Goal: Information Seeking & Learning: Learn about a topic

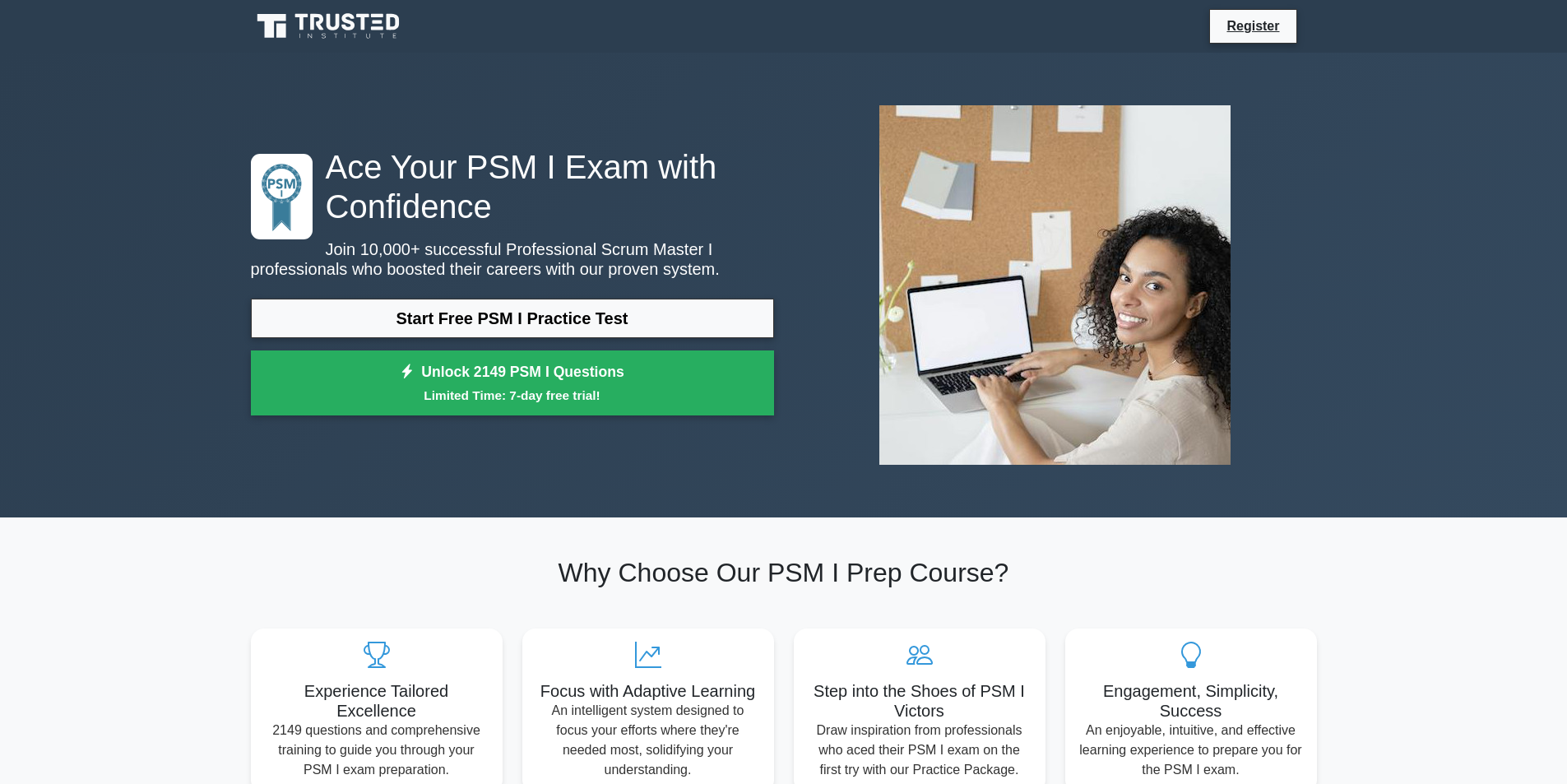
click at [637, 320] on link "Start Free PSM I Practice Test" at bounding box center [512, 317] width 523 height 39
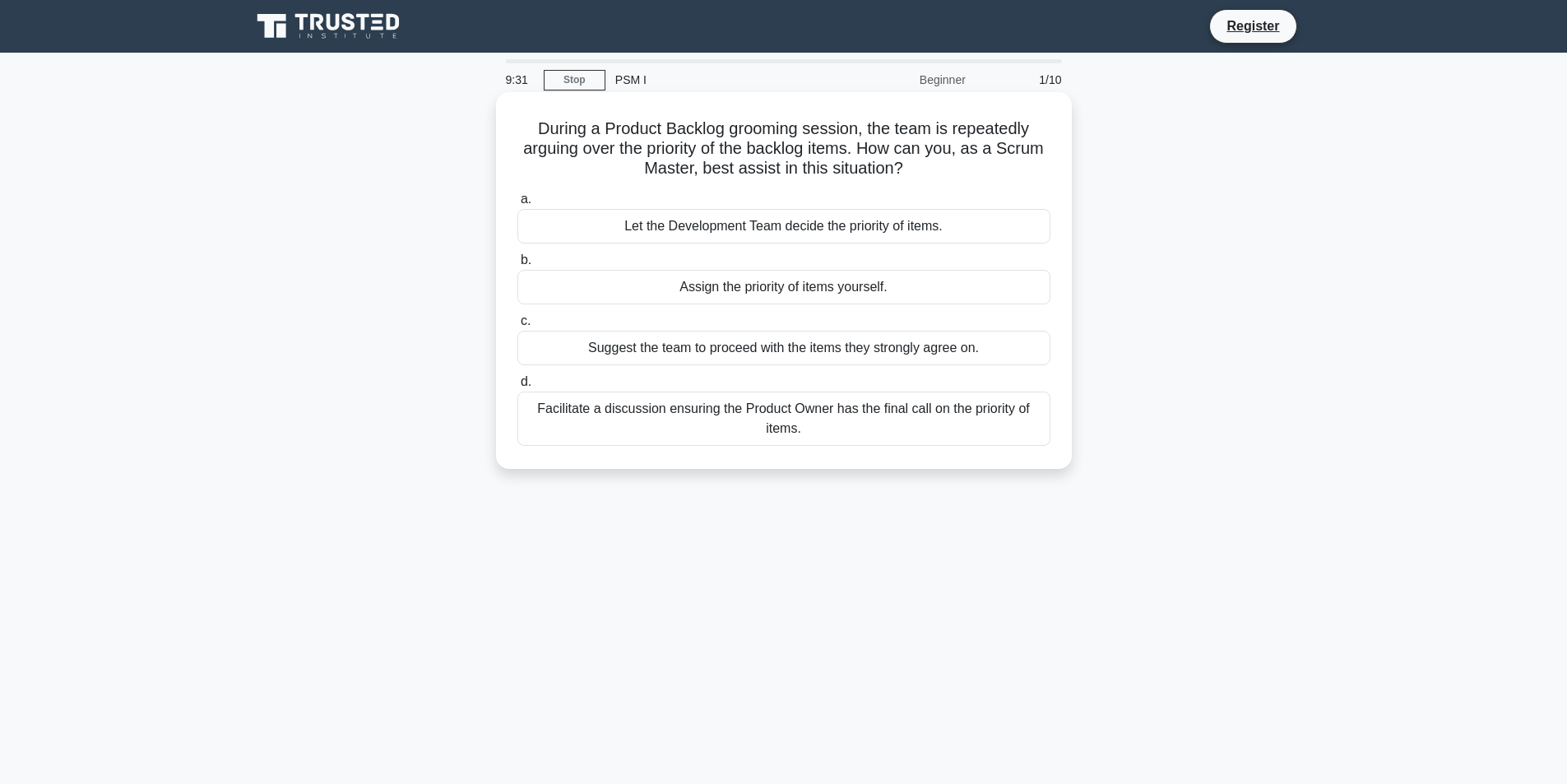
click at [842, 434] on div "Facilitate a discussion ensuring the Product Owner has the final call on the pr…" at bounding box center [784, 418] width 533 height 54
click at [518, 388] on input "d. Facilitate a discussion ensuring the Product Owner has the final call on the…" at bounding box center [518, 381] width 0 height 10
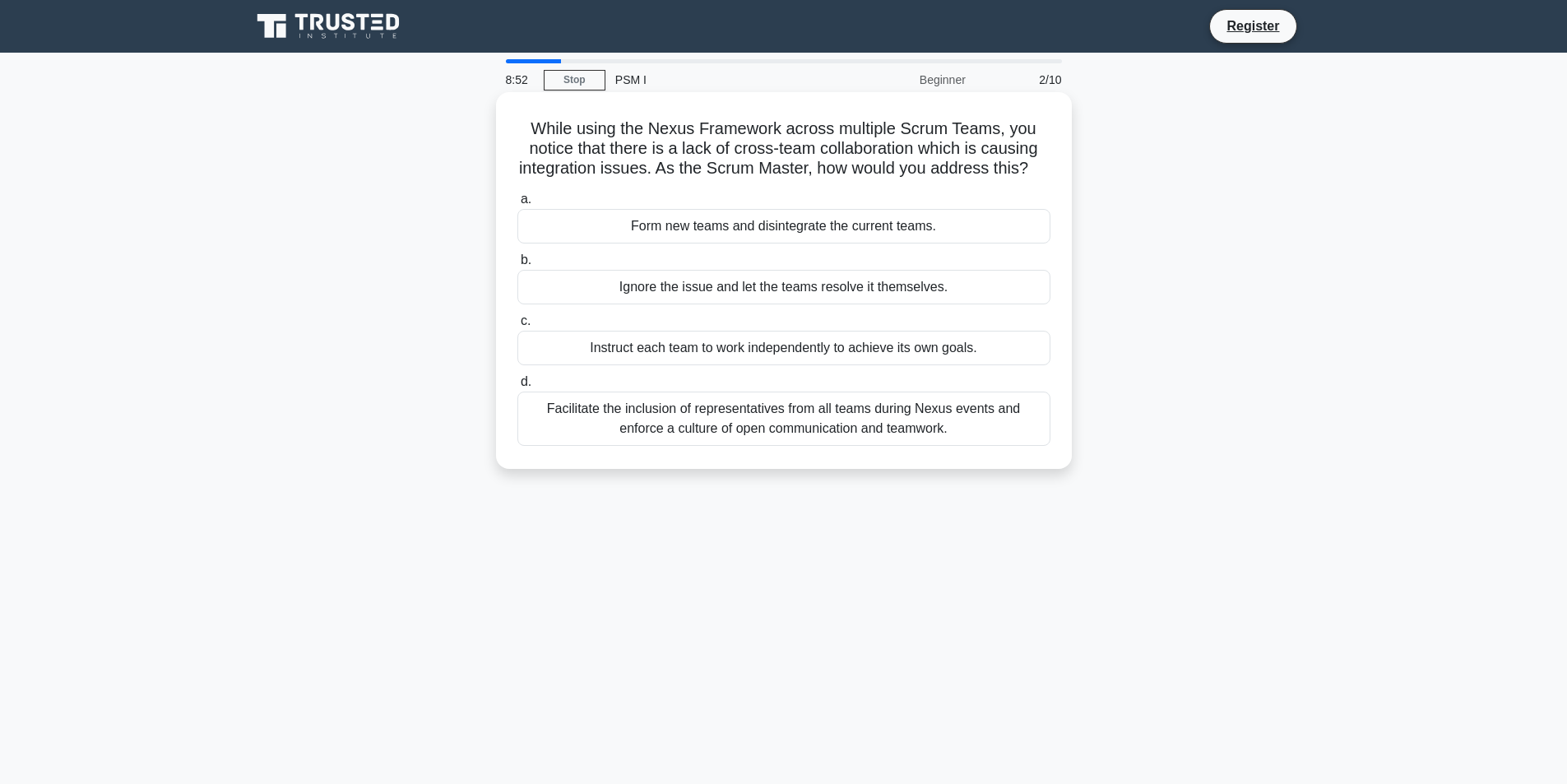
click at [862, 443] on div "Facilitate the inclusion of representatives from all teams during Nexus events …" at bounding box center [784, 418] width 533 height 54
click at [518, 388] on input "d. Facilitate the inclusion of representatives from all teams during Nexus even…" at bounding box center [518, 381] width 0 height 10
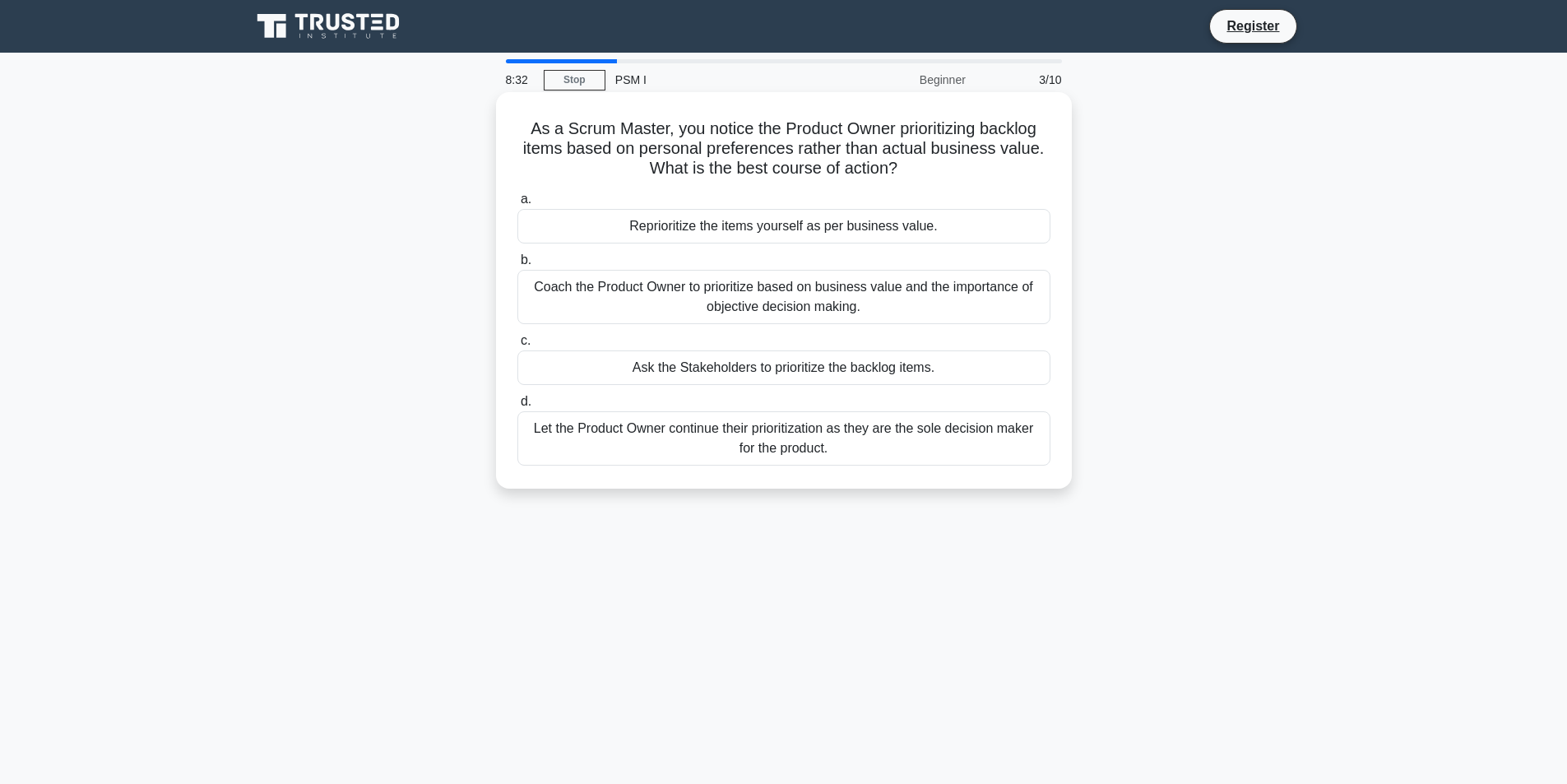
click at [941, 296] on div "Coach the Product Owner to prioritize based on business value and the importanc…" at bounding box center [784, 296] width 533 height 54
click at [518, 266] on input "b. Coach the Product Owner to prioritize based on business value and the import…" at bounding box center [518, 260] width 0 height 10
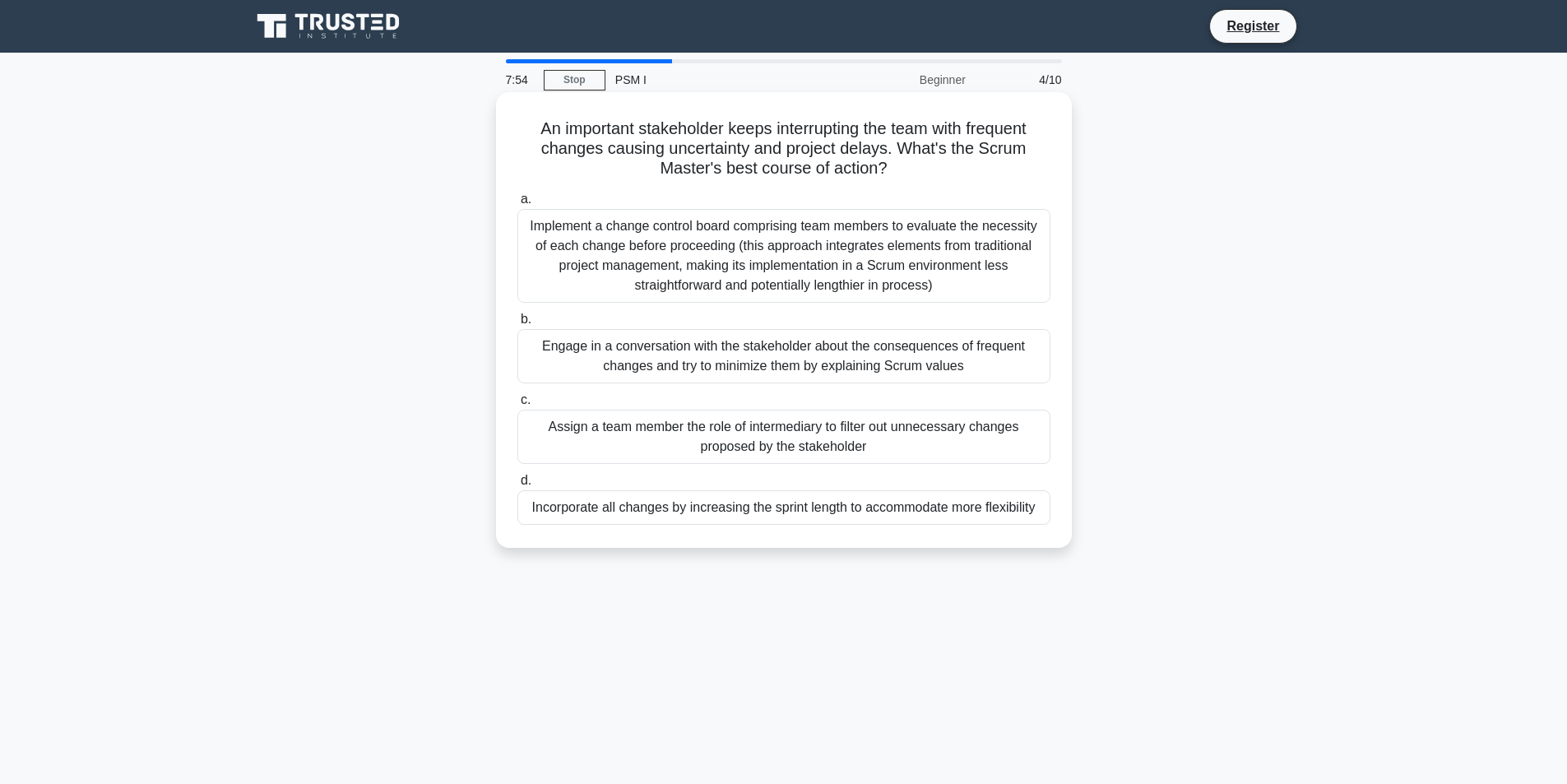
click at [957, 350] on div "Engage in a conversation with the stakeholder about the consequences of frequen…" at bounding box center [784, 355] width 533 height 54
click at [518, 325] on input "b. Engage in a conversation with the stakeholder about the consequences of freq…" at bounding box center [518, 319] width 0 height 10
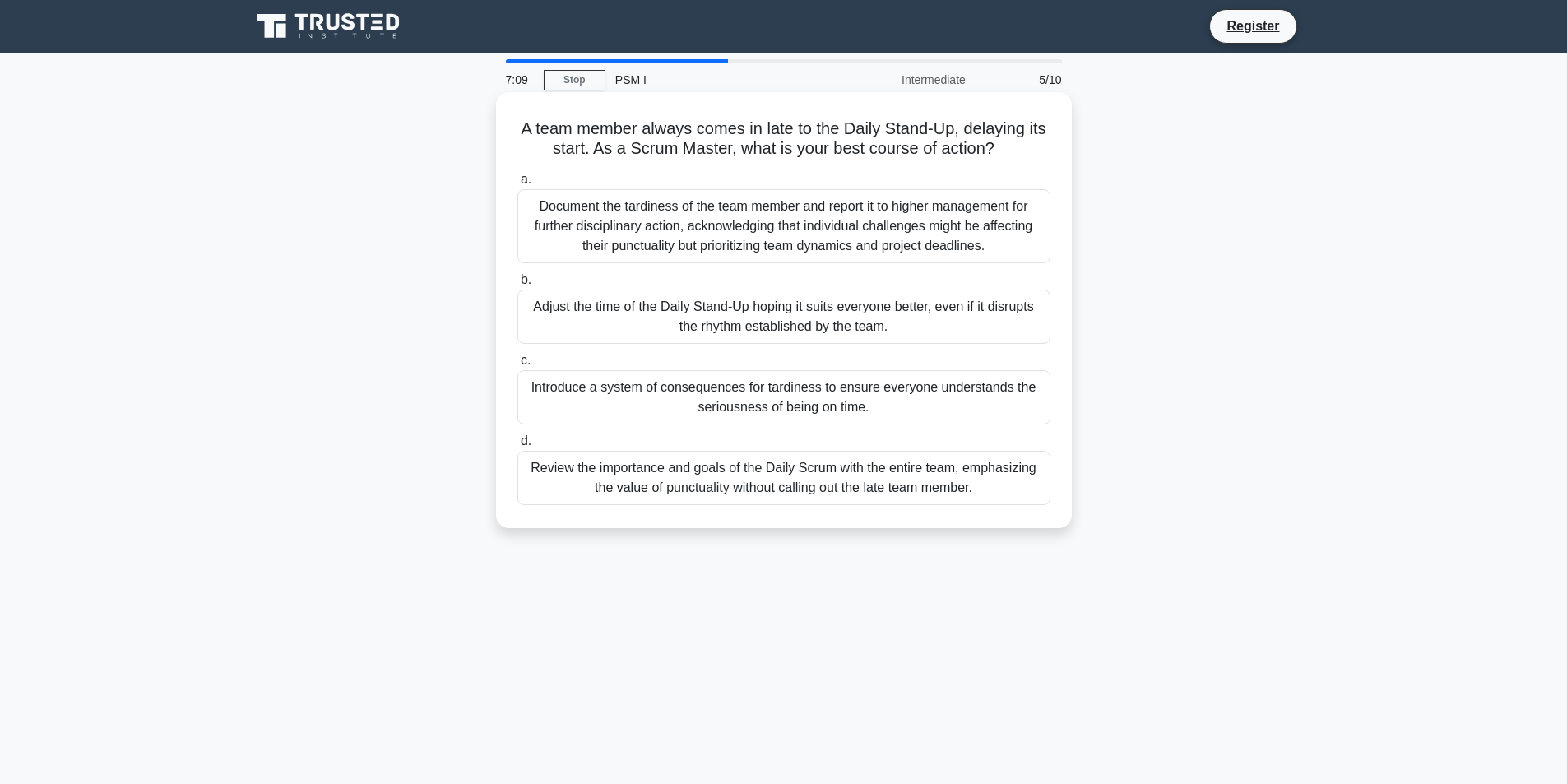
click at [987, 478] on div "Review the importance and goals of the Daily Scrum with the entire team, emphas…" at bounding box center [784, 477] width 533 height 54
click at [518, 447] on input "d. Review the importance and goals of the Daily Scrum with the entire team, emp…" at bounding box center [518, 440] width 0 height 10
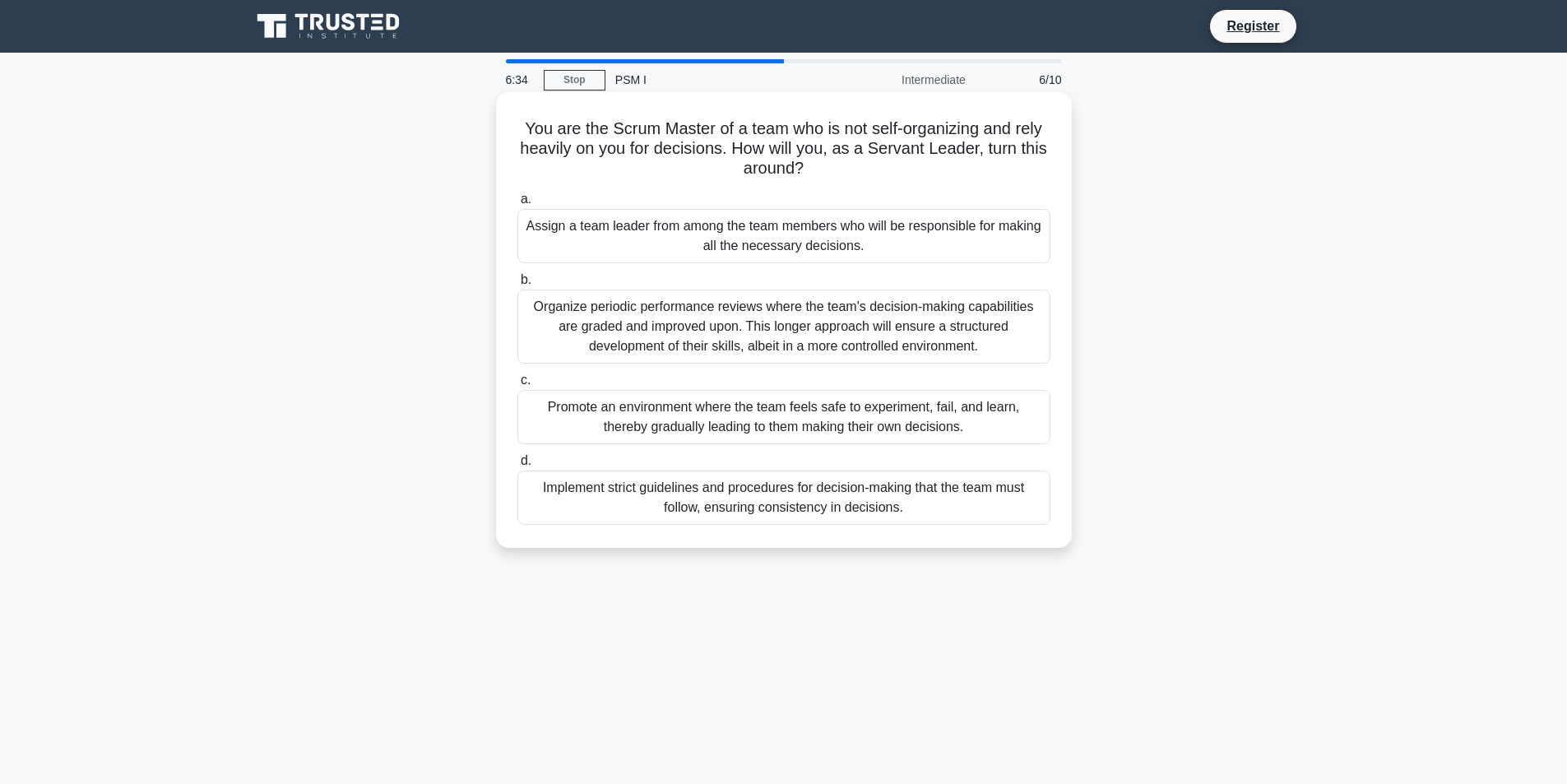
click at [976, 420] on div "Promote an environment where the team feels safe to experiment, fail, and learn…" at bounding box center [784, 416] width 533 height 54
click at [518, 386] on input "c. Promote an environment where the team feels safe to experiment, fail, and le…" at bounding box center [518, 380] width 0 height 10
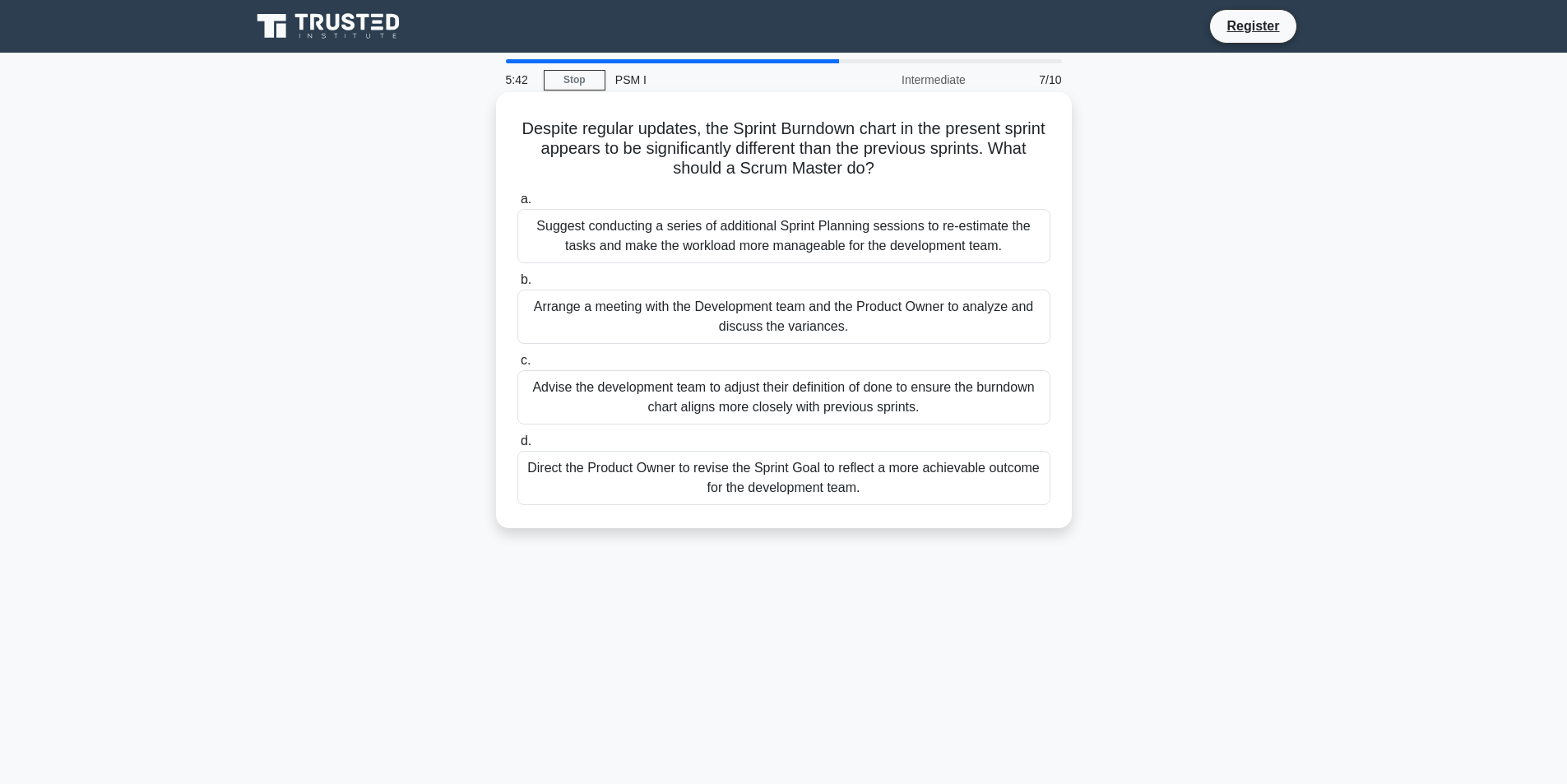
click at [952, 400] on div "Advise the development team to adjust their definition of done to ensure the bu…" at bounding box center [784, 396] width 533 height 54
click at [518, 366] on input "c. Advise the development team to adjust their definition of done to ensure the…" at bounding box center [518, 360] width 0 height 10
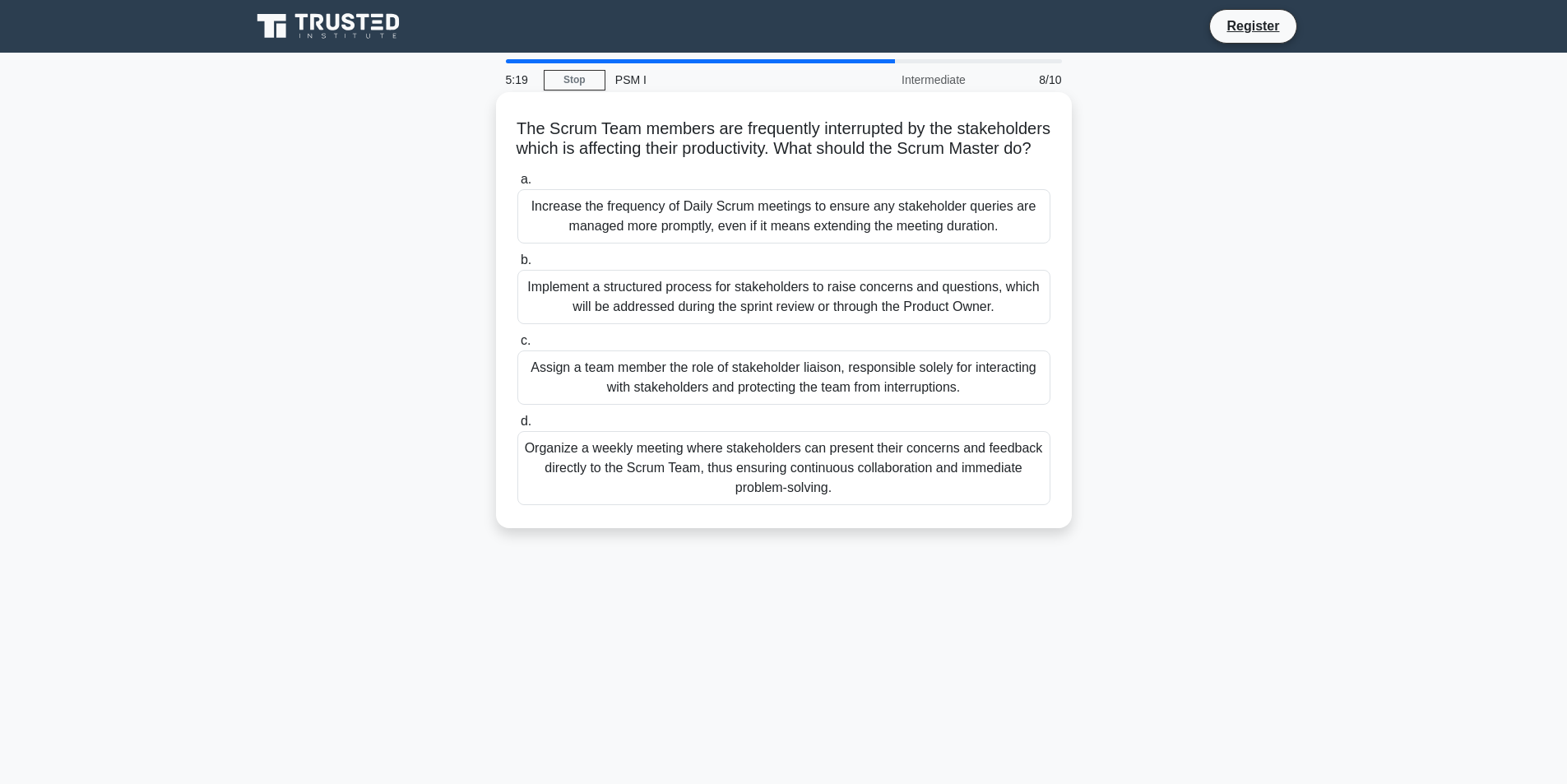
click at [940, 315] on div "Implement a structured process for stakeholders to raise concerns and questions…" at bounding box center [784, 296] width 533 height 54
click at [518, 266] on input "b. Implement a structured process for stakeholders to raise concerns and questi…" at bounding box center [518, 260] width 0 height 10
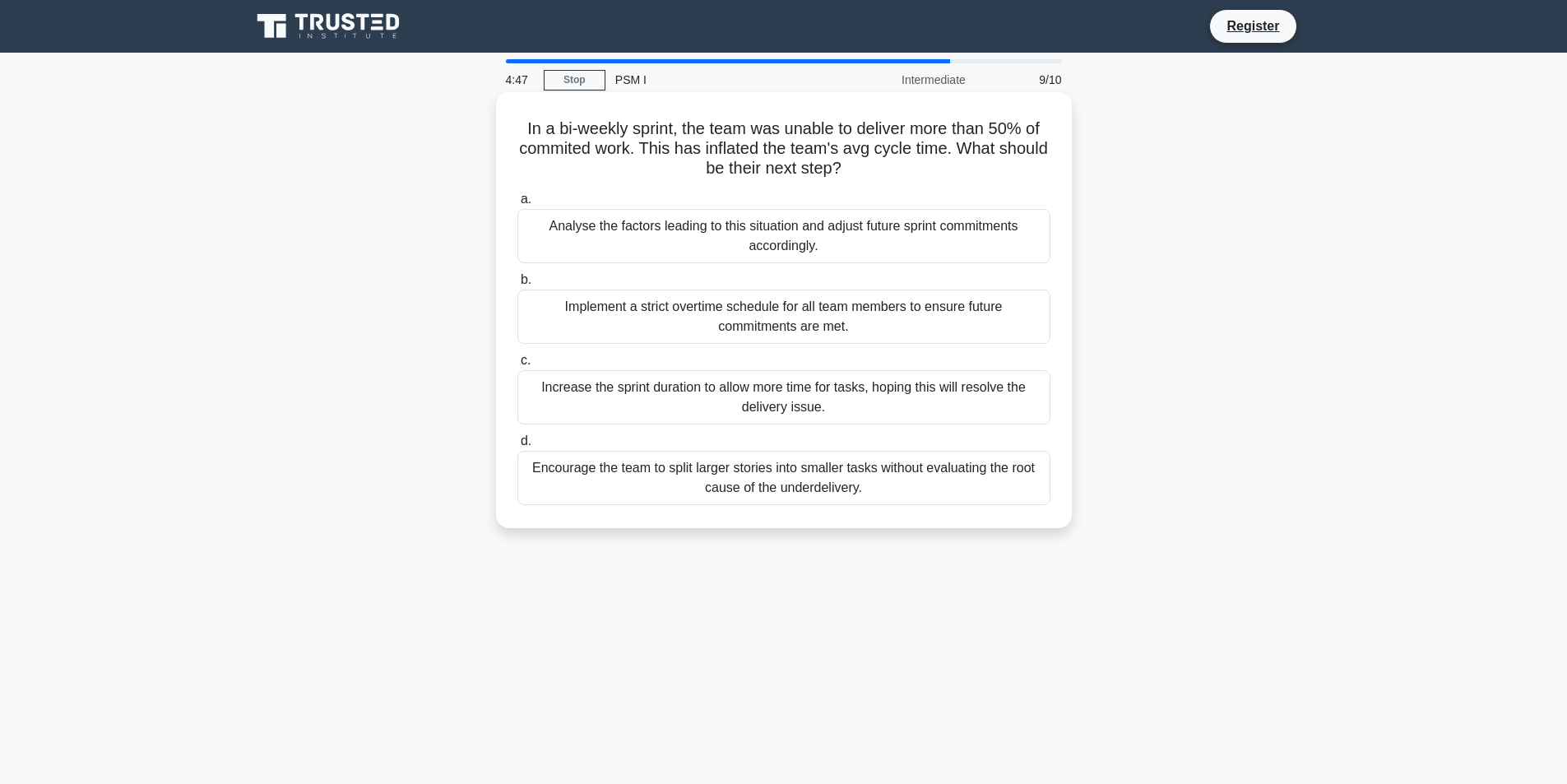
click at [750, 232] on div "Analyse the factors leading to this situation and adjust future sprint commitme…" at bounding box center [784, 235] width 533 height 54
click at [518, 205] on input "a. Analyse the factors leading to this situation and adjust future sprint commi…" at bounding box center [518, 199] width 0 height 10
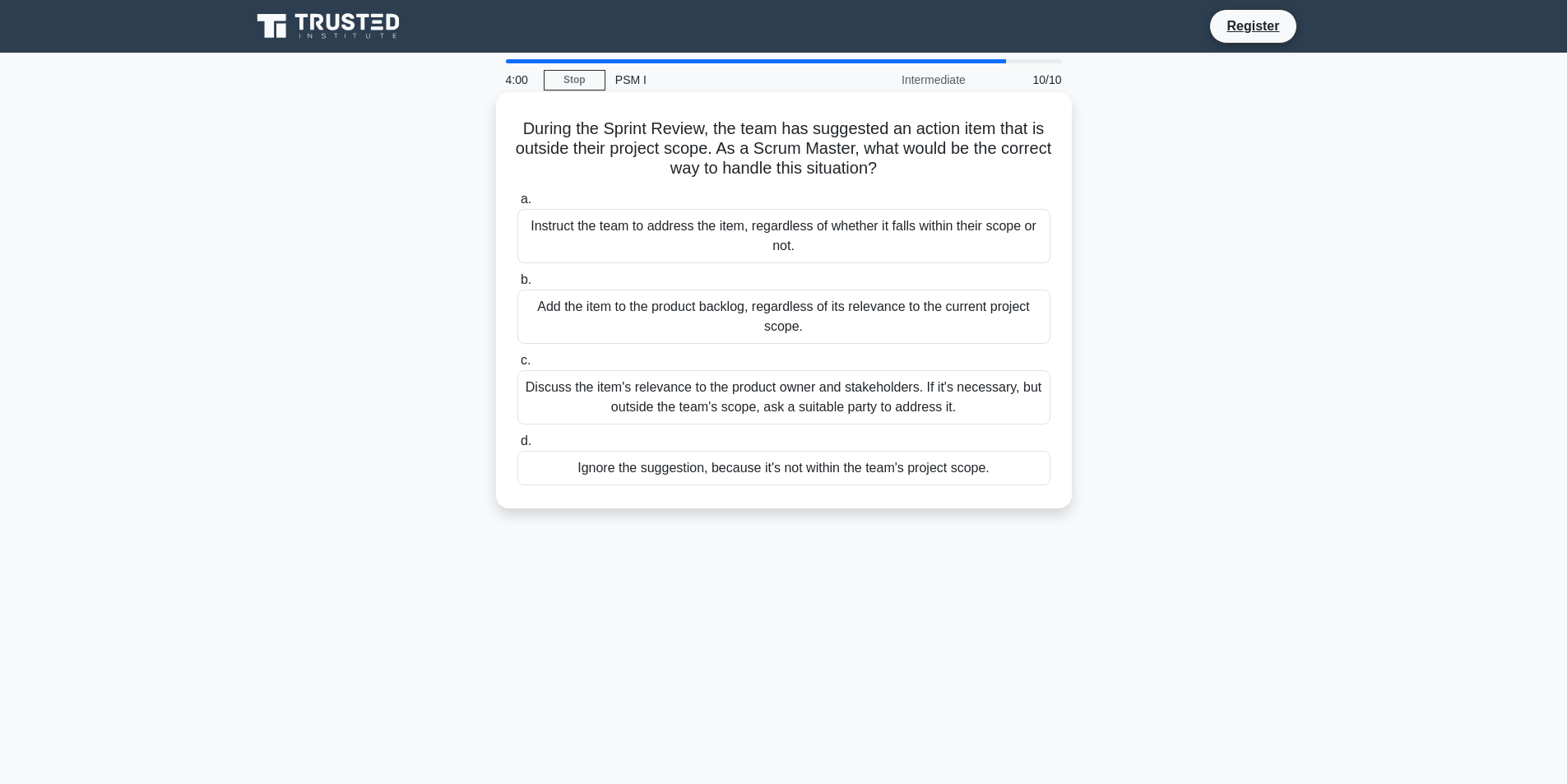
click at [814, 319] on div "Add the item to the product backlog, regardless of its relevance to the current…" at bounding box center [784, 316] width 533 height 54
click at [518, 285] on input "b. Add the item to the product backlog, regardless of its relevance to the curr…" at bounding box center [518, 279] width 0 height 10
